Goal: Transaction & Acquisition: Purchase product/service

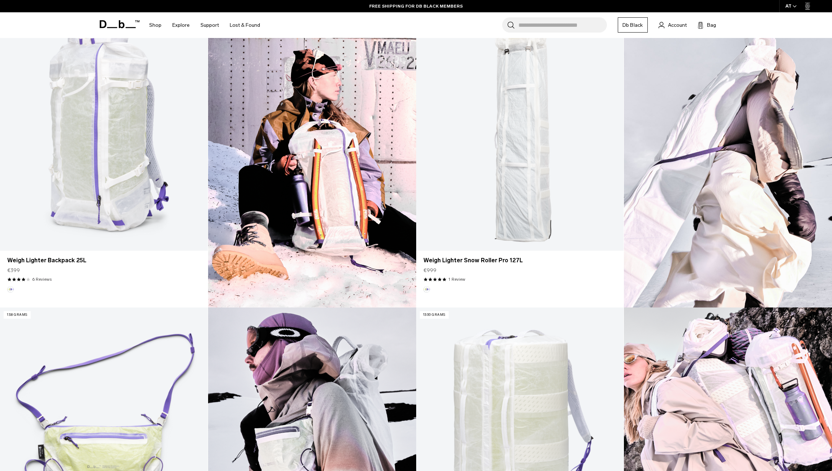
scroll to position [182, 0]
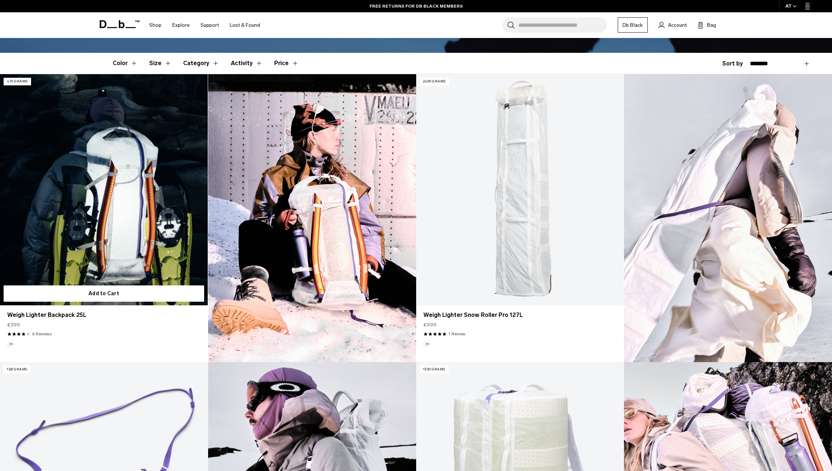
click at [111, 220] on link "Weigh Lighter Backpack 25L" at bounding box center [104, 189] width 208 height 231
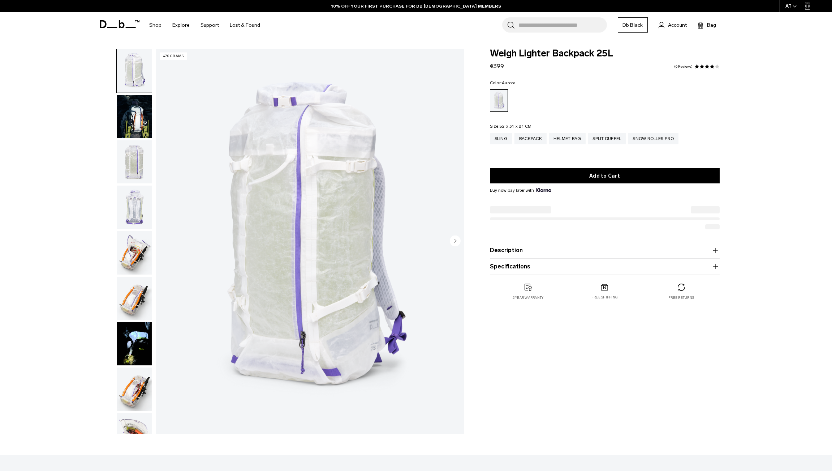
click at [143, 153] on img "button" at bounding box center [134, 161] width 35 height 43
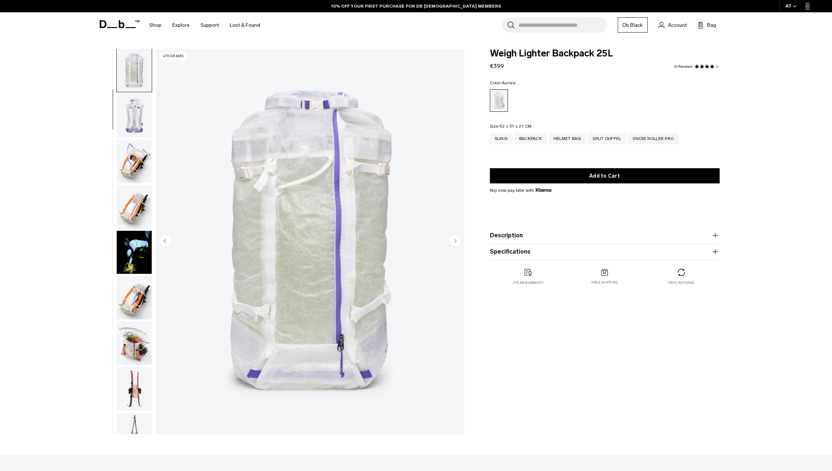
click at [127, 165] on img "button" at bounding box center [134, 161] width 35 height 43
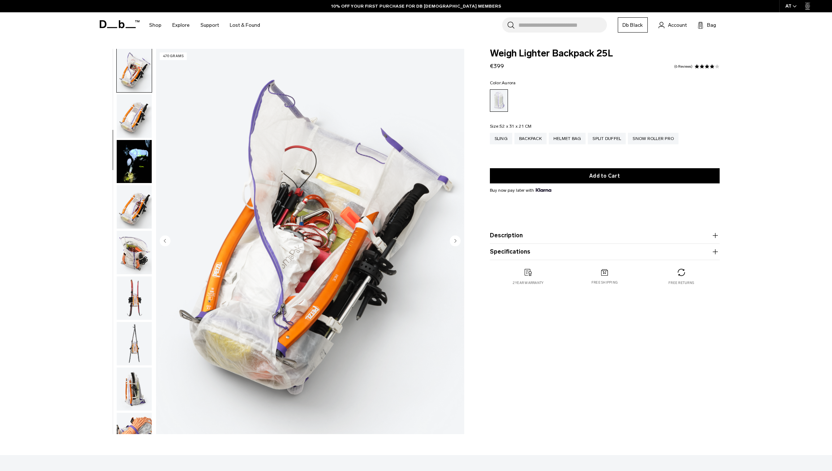
scroll to position [183, 0]
click at [135, 185] on ul at bounding box center [134, 241] width 36 height 385
click at [132, 200] on img "button" at bounding box center [134, 205] width 35 height 43
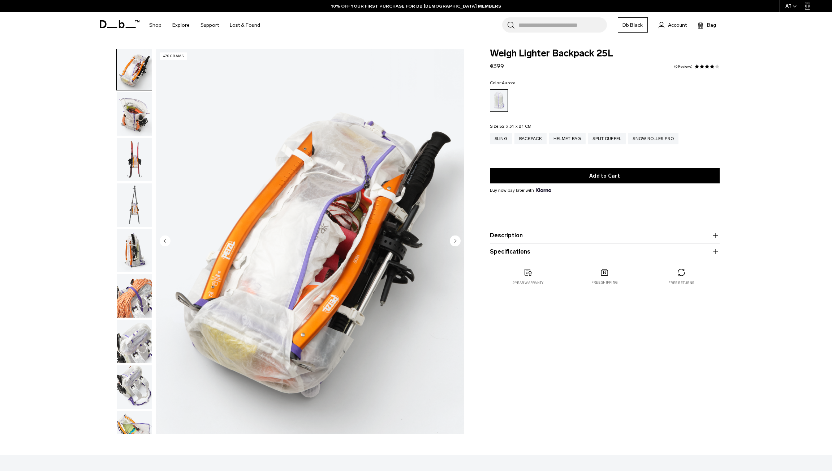
click at [133, 195] on img "button" at bounding box center [134, 204] width 35 height 43
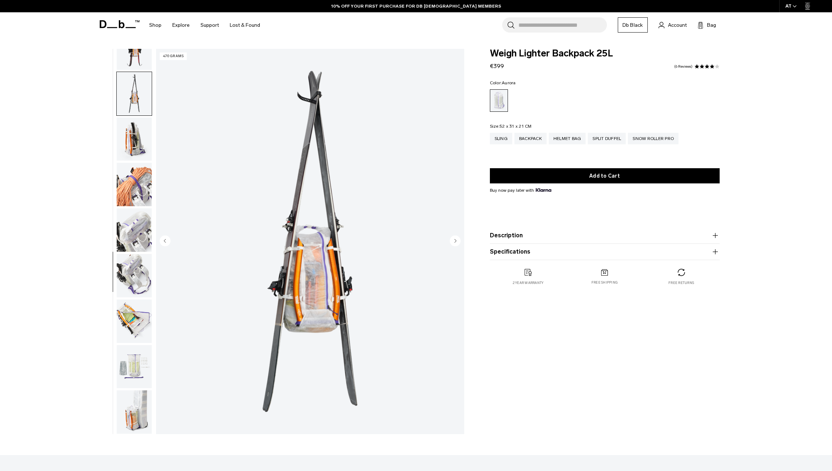
scroll to position [438, 0]
click at [134, 227] on img "button" at bounding box center [134, 229] width 35 height 43
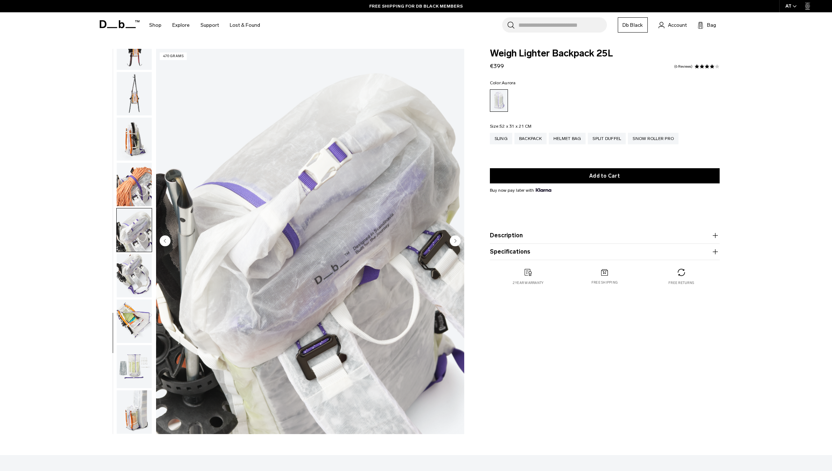
click at [141, 241] on img "button" at bounding box center [134, 229] width 35 height 43
click at [150, 274] on img "button" at bounding box center [134, 275] width 35 height 43
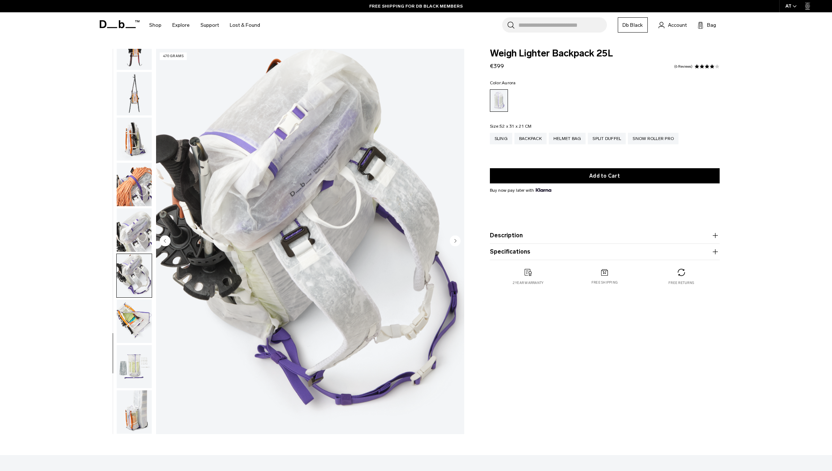
click at [143, 311] on img "button" at bounding box center [134, 320] width 35 height 43
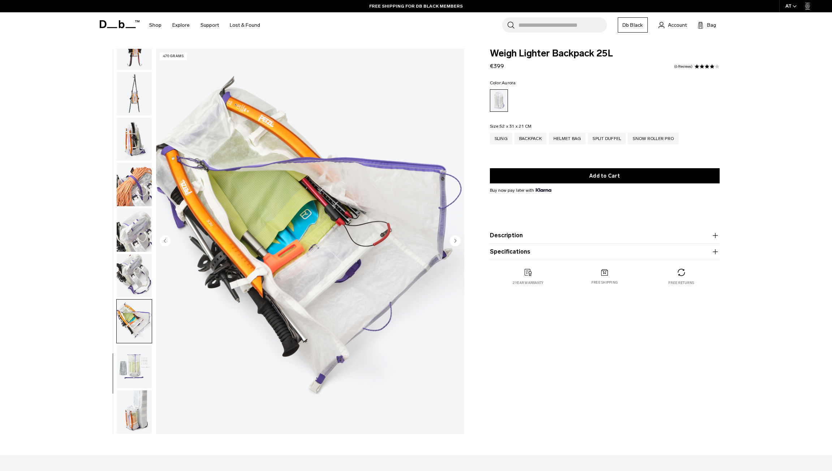
click at [144, 372] on img "button" at bounding box center [134, 366] width 35 height 43
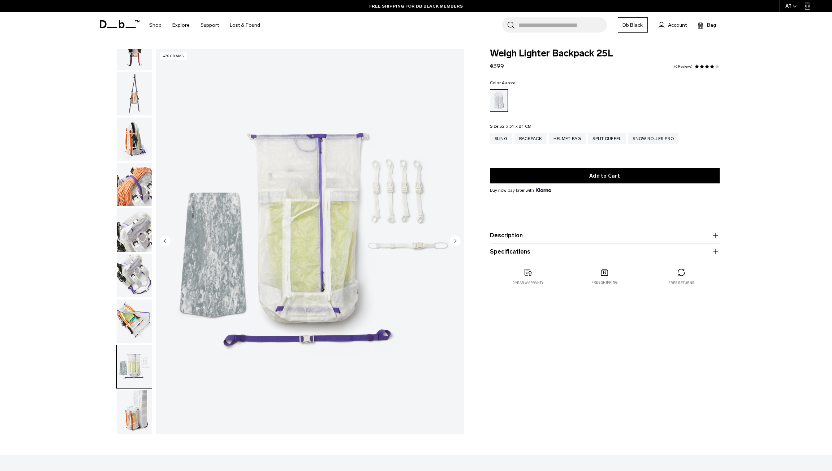
click at [141, 400] on img "button" at bounding box center [134, 411] width 35 height 43
